Goal: Go to known website: Access a specific website the user already knows

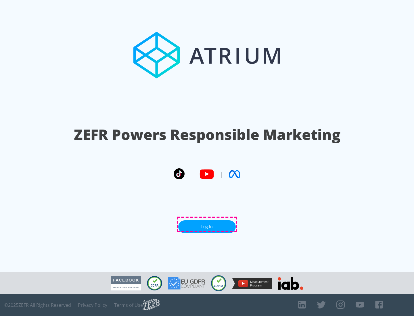
click at [207, 225] on link "Log In" at bounding box center [207, 227] width 58 height 13
